Goal: Information Seeking & Learning: Learn about a topic

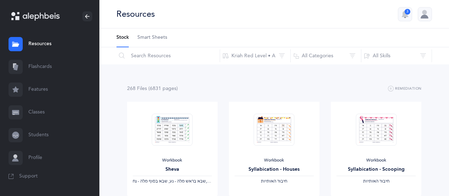
click at [42, 68] on link "Flashcards" at bounding box center [49, 66] width 99 height 23
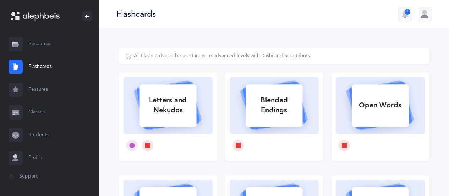
click at [169, 107] on div "Letters and Nekudos" at bounding box center [168, 105] width 57 height 28
select select
select select "single"
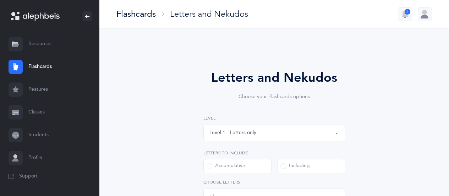
select select "27"
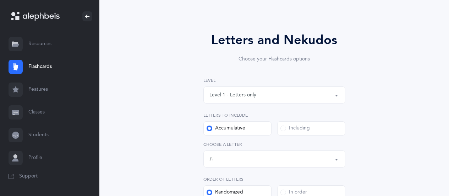
scroll to position [44, 0]
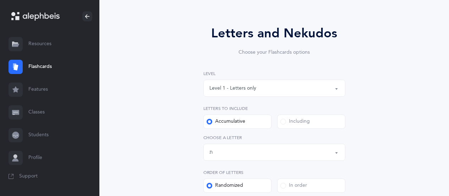
click at [330, 123] on label "Including" at bounding box center [311, 121] width 68 height 14
click at [0, 0] on input "Including" at bounding box center [0, 0] width 0 height 0
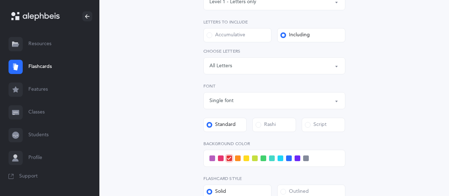
scroll to position [131, 0]
click at [332, 65] on div "Letters: All Letters" at bounding box center [275, 65] width 130 height 12
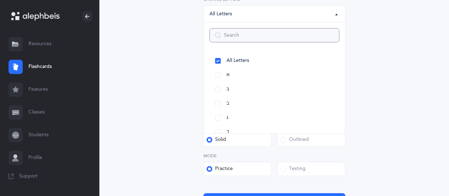
scroll to position [183, 0]
click at [218, 73] on link "א" at bounding box center [275, 74] width 130 height 14
select select "1"
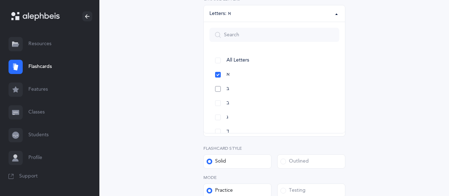
click at [218, 88] on link "בּ" at bounding box center [275, 89] width 130 height 14
click at [220, 92] on link "ב" at bounding box center [275, 92] width 130 height 14
click at [217, 70] on link "ג" at bounding box center [275, 70] width 130 height 14
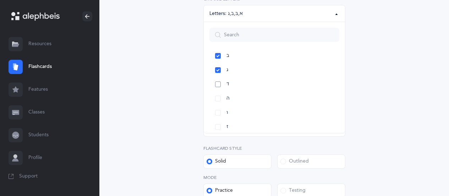
click at [216, 86] on link "ד" at bounding box center [275, 84] width 130 height 14
click at [217, 65] on link "ה" at bounding box center [275, 63] width 130 height 14
click at [216, 78] on link "ו" at bounding box center [275, 78] width 130 height 14
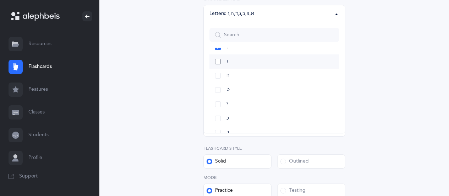
click at [217, 63] on link "ז" at bounding box center [275, 61] width 130 height 14
click at [218, 76] on link "ח" at bounding box center [275, 76] width 130 height 14
click at [218, 74] on link "ט" at bounding box center [275, 72] width 130 height 14
click at [219, 88] on link "י" at bounding box center [275, 86] width 130 height 14
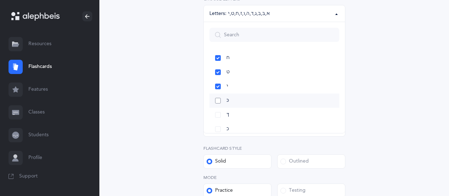
click at [219, 99] on link "כּ" at bounding box center [275, 100] width 130 height 14
click at [218, 89] on link "ךּ" at bounding box center [275, 89] width 130 height 14
click at [406, 71] on div "Letters and Nekudos Choose your Flashcards options Level 1 - Letters only Level…" at bounding box center [274, 62] width 310 height 395
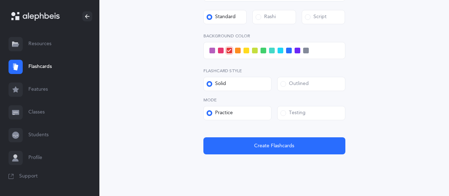
scroll to position [260, 0]
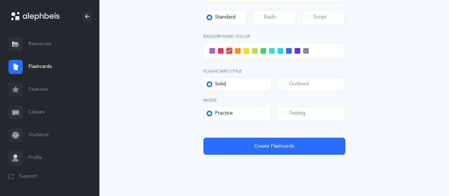
click at [334, 117] on label "Testing" at bounding box center [311, 113] width 68 height 14
click at [0, 0] on input "Testing" at bounding box center [0, 0] width 0 height 0
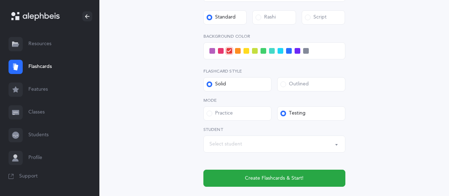
click at [268, 140] on div "Select student" at bounding box center [275, 144] width 130 height 12
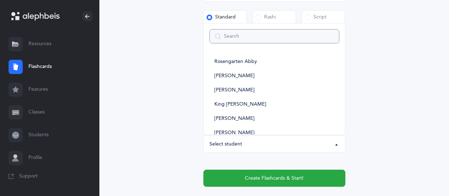
type input "k"
select select
type input "kb"
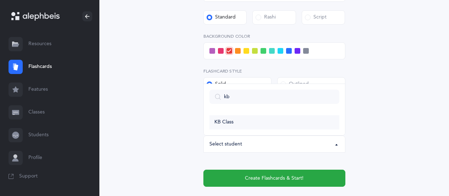
click at [237, 127] on link "KB Class" at bounding box center [275, 122] width 130 height 14
select select "14639"
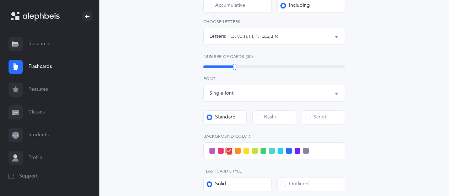
scroll to position [159, 0]
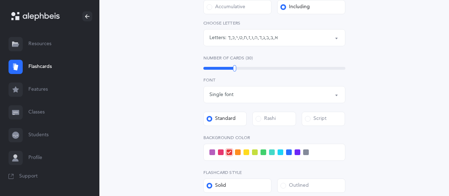
click at [238, 153] on span at bounding box center [238, 152] width 6 height 6
click at [0, 0] on input "checkbox" at bounding box center [0, 0] width 0 height 0
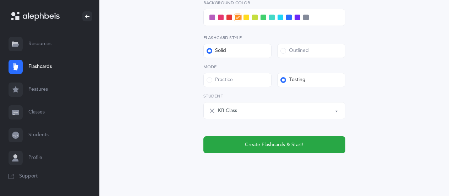
scroll to position [291, 0]
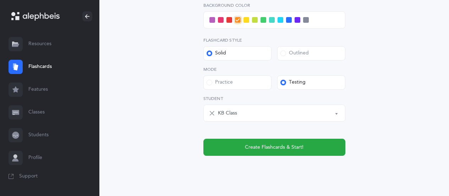
click at [313, 147] on button "Create Flashcards & Start!" at bounding box center [274, 147] width 142 height 17
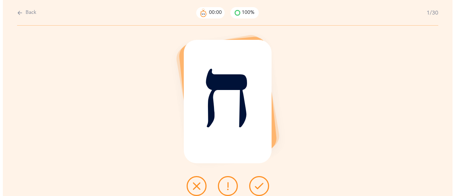
scroll to position [0, 0]
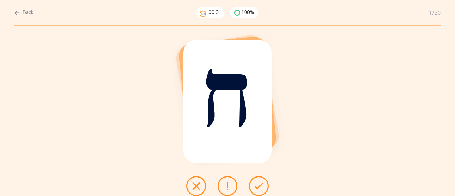
click at [267, 184] on button at bounding box center [259, 186] width 20 height 20
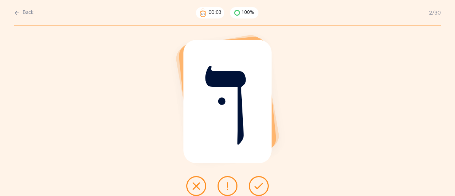
click at [265, 185] on button at bounding box center [259, 186] width 20 height 20
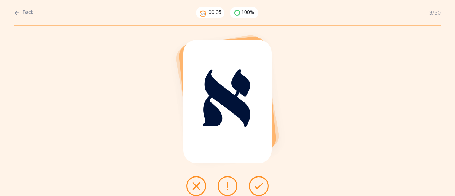
click at [264, 180] on button at bounding box center [259, 186] width 20 height 20
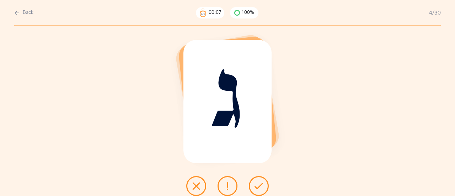
click at [264, 183] on button at bounding box center [259, 186] width 20 height 20
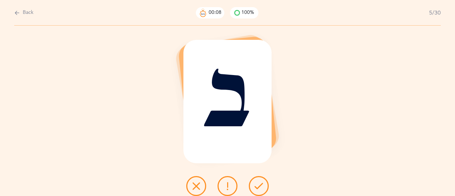
click at [265, 185] on button at bounding box center [259, 186] width 20 height 20
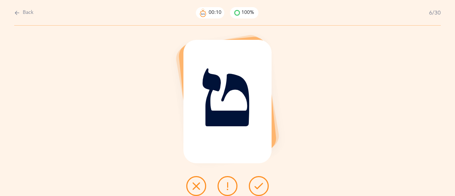
click at [266, 186] on button at bounding box center [259, 186] width 20 height 20
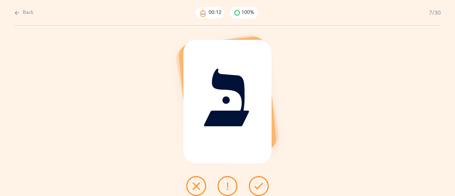
click at [264, 185] on button at bounding box center [259, 186] width 20 height 20
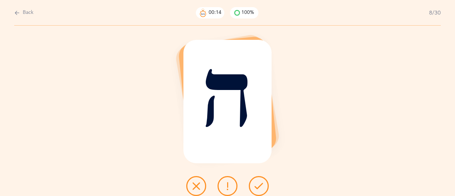
click at [266, 185] on button at bounding box center [259, 186] width 20 height 20
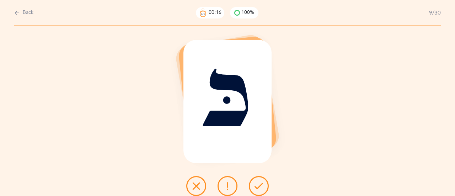
click at [264, 187] on button at bounding box center [259, 186] width 20 height 20
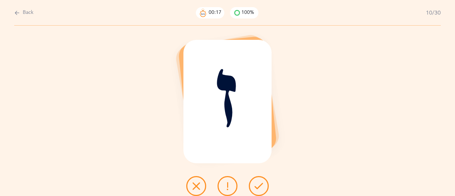
click at [263, 187] on button at bounding box center [259, 186] width 20 height 20
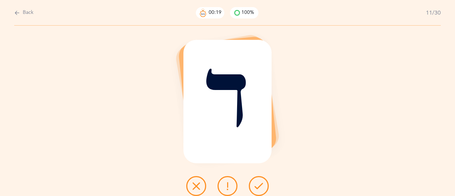
click at [264, 186] on button at bounding box center [259, 186] width 20 height 20
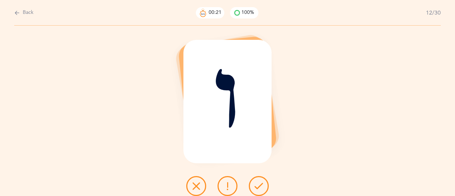
click at [265, 186] on button at bounding box center [259, 186] width 20 height 20
click at [263, 185] on button at bounding box center [259, 186] width 20 height 20
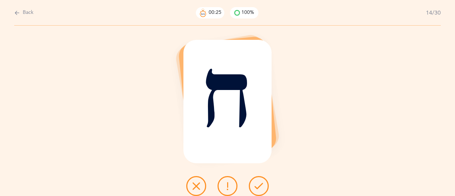
click at [265, 185] on button at bounding box center [259, 186] width 20 height 20
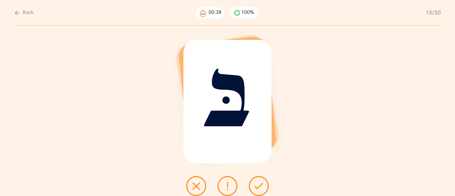
click at [263, 186] on button at bounding box center [259, 186] width 20 height 20
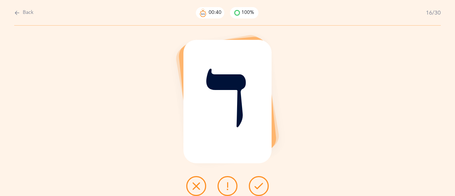
click at [265, 184] on button at bounding box center [259, 186] width 20 height 20
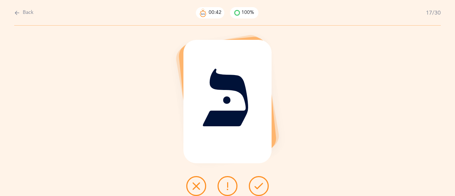
click at [260, 187] on icon at bounding box center [258, 185] width 9 height 9
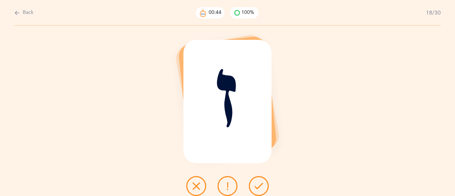
click at [266, 186] on button at bounding box center [259, 186] width 20 height 20
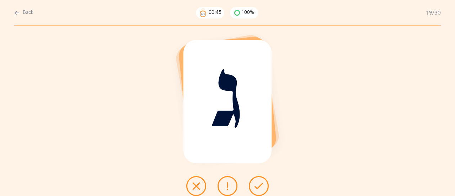
click at [264, 186] on button at bounding box center [259, 186] width 20 height 20
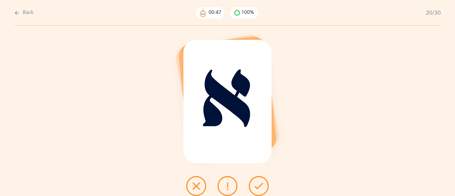
click at [262, 189] on icon at bounding box center [258, 185] width 9 height 9
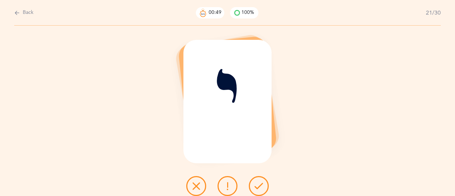
click at [262, 187] on icon at bounding box center [258, 185] width 9 height 9
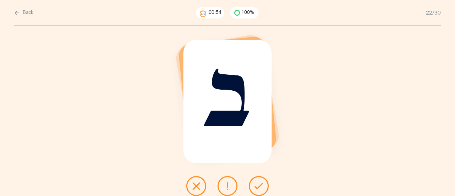
click at [258, 188] on icon at bounding box center [258, 185] width 9 height 9
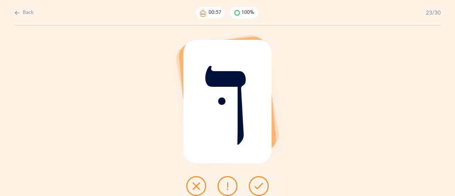
click at [262, 189] on icon at bounding box center [258, 185] width 9 height 9
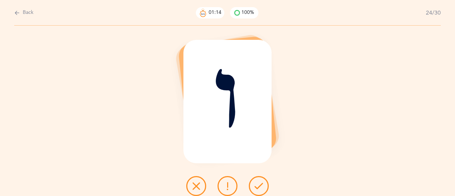
click at [197, 190] on button at bounding box center [196, 186] width 20 height 20
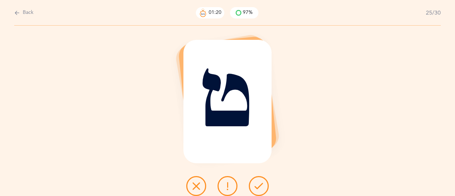
click at [264, 185] on button at bounding box center [259, 186] width 20 height 20
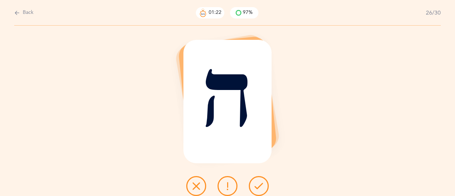
click at [261, 185] on icon at bounding box center [258, 185] width 9 height 9
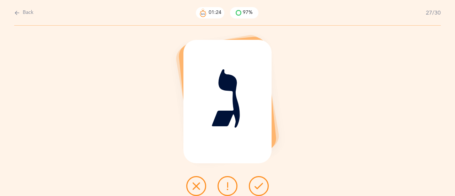
click at [258, 189] on icon at bounding box center [258, 185] width 9 height 9
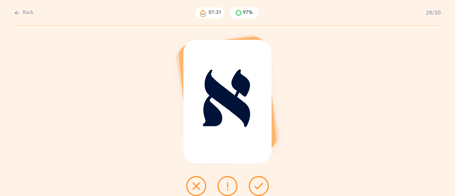
click at [259, 187] on icon at bounding box center [258, 185] width 9 height 9
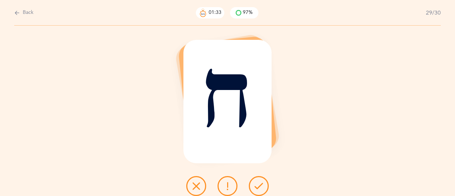
click at [262, 181] on icon at bounding box center [258, 185] width 9 height 9
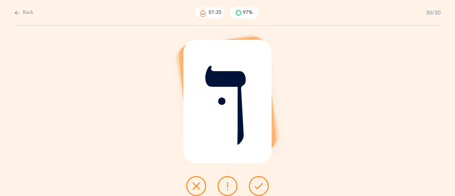
click at [264, 182] on button at bounding box center [259, 186] width 20 height 20
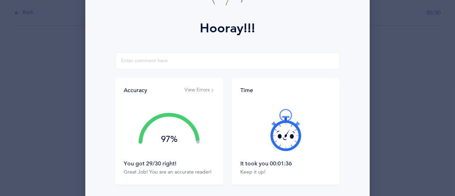
scroll to position [88, 0]
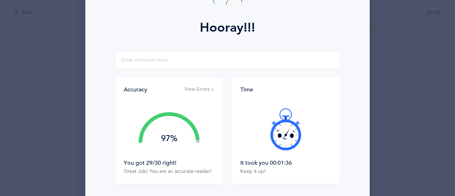
click at [285, 145] on icon at bounding box center [285, 129] width 43 height 43
click at [291, 145] on icon at bounding box center [292, 145] width 2 height 3
click at [286, 145] on icon at bounding box center [285, 129] width 43 height 43
click at [286, 146] on icon at bounding box center [285, 129] width 43 height 43
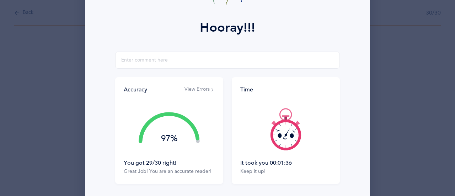
click at [286, 146] on icon at bounding box center [285, 129] width 43 height 43
click at [285, 145] on icon at bounding box center [285, 129] width 43 height 43
